Goal: Check status: Check status

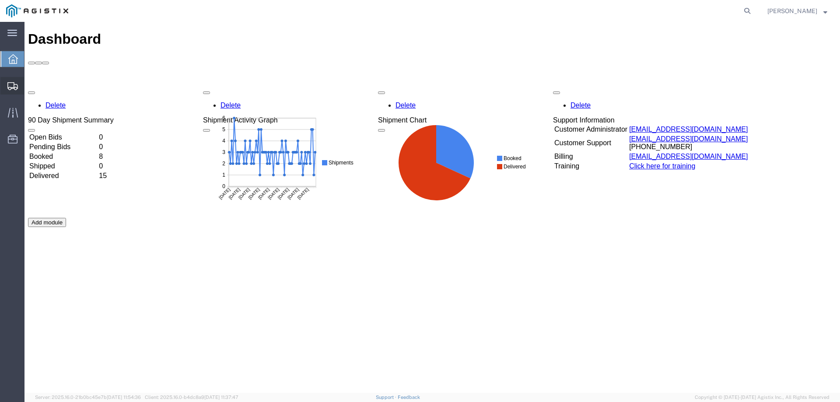
click at [13, 84] on icon at bounding box center [12, 86] width 11 height 8
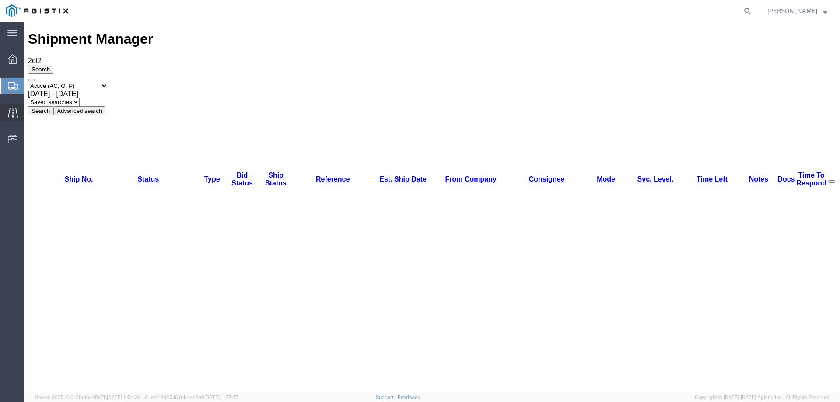
click at [15, 105] on div at bounding box center [12, 113] width 25 height 18
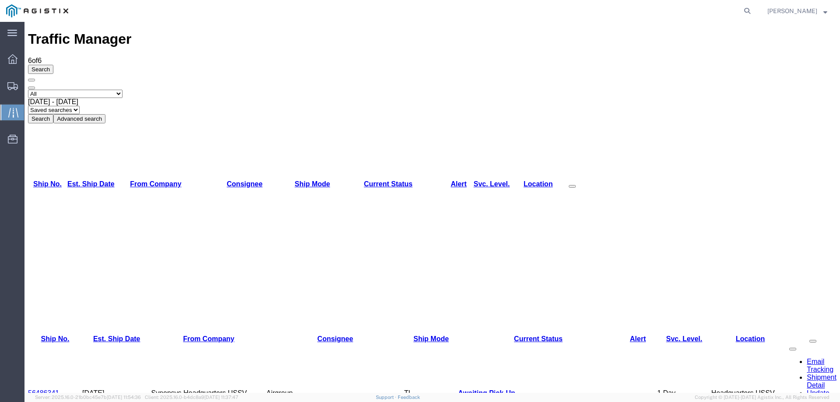
click at [41, 389] on link "56486341" at bounding box center [43, 392] width 31 height 7
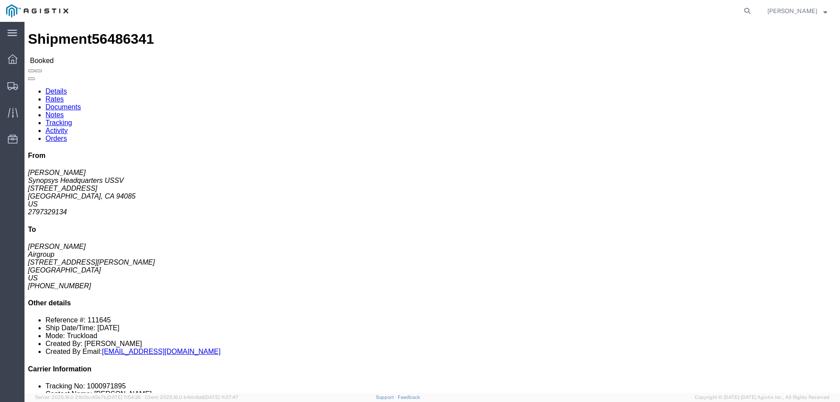
click li "Tracking No: 1000971895"
copy li "1000971895"
click li "Ship Date/Time: [DATE]"
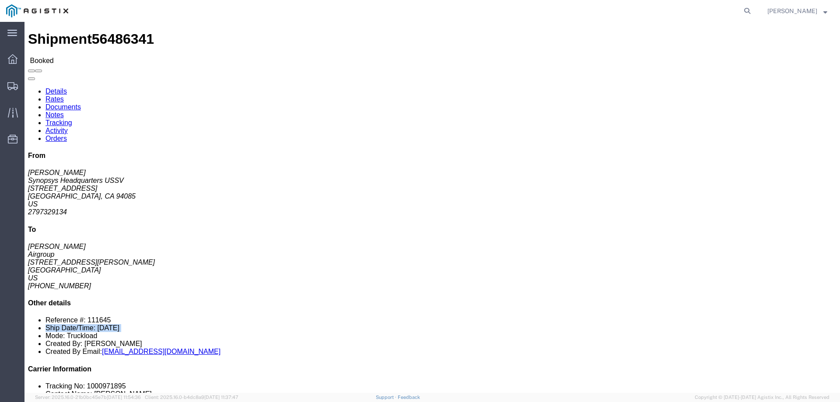
click li "Ship Date/Time: [DATE]"
click p "Total shipment is made up of 2 packages containing 10 pieces weighing 599.66 (6…"
click div "Leg 1 - Truckload Number of trucks: 1"
